Goal: Task Accomplishment & Management: Manage account settings

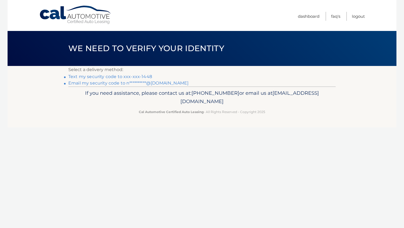
click at [142, 74] on link "Text my security code to xxx-xxx-1448" at bounding box center [110, 76] width 84 height 5
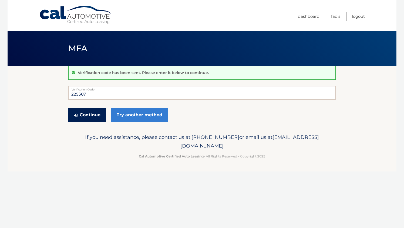
type input "225367"
click at [91, 113] on button "Continue" at bounding box center [86, 114] width 37 height 13
click at [93, 97] on input "Verification Code" at bounding box center [201, 92] width 267 height 13
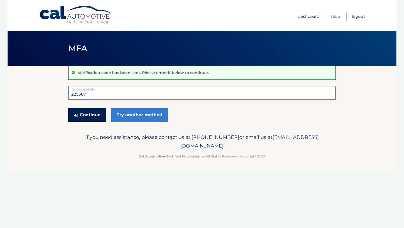
type input "225367"
click at [89, 116] on button "Continue" at bounding box center [86, 114] width 37 height 13
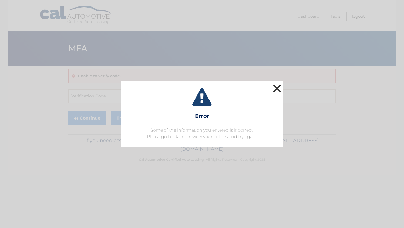
click at [282, 94] on button "×" at bounding box center [276, 88] width 11 height 11
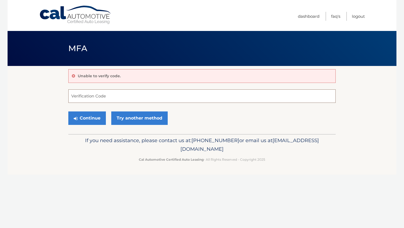
click at [125, 99] on input "Verification Code" at bounding box center [201, 96] width 267 height 13
